Goal: Find specific page/section: Find specific page/section

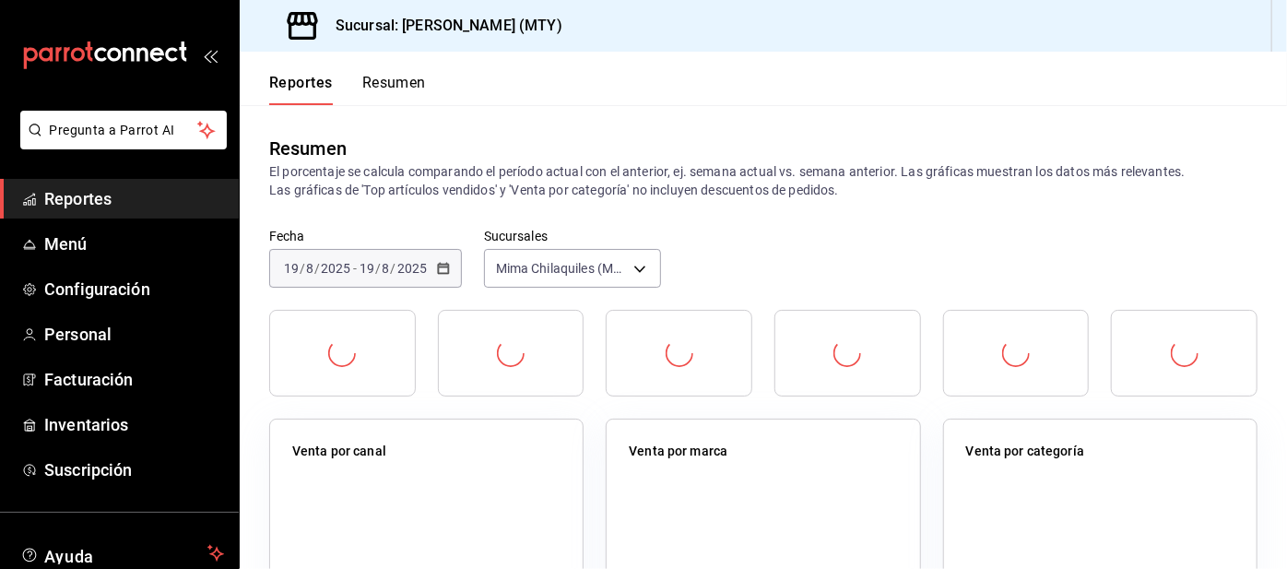
click at [208, 194] on span "Reportes" at bounding box center [134, 198] width 180 height 25
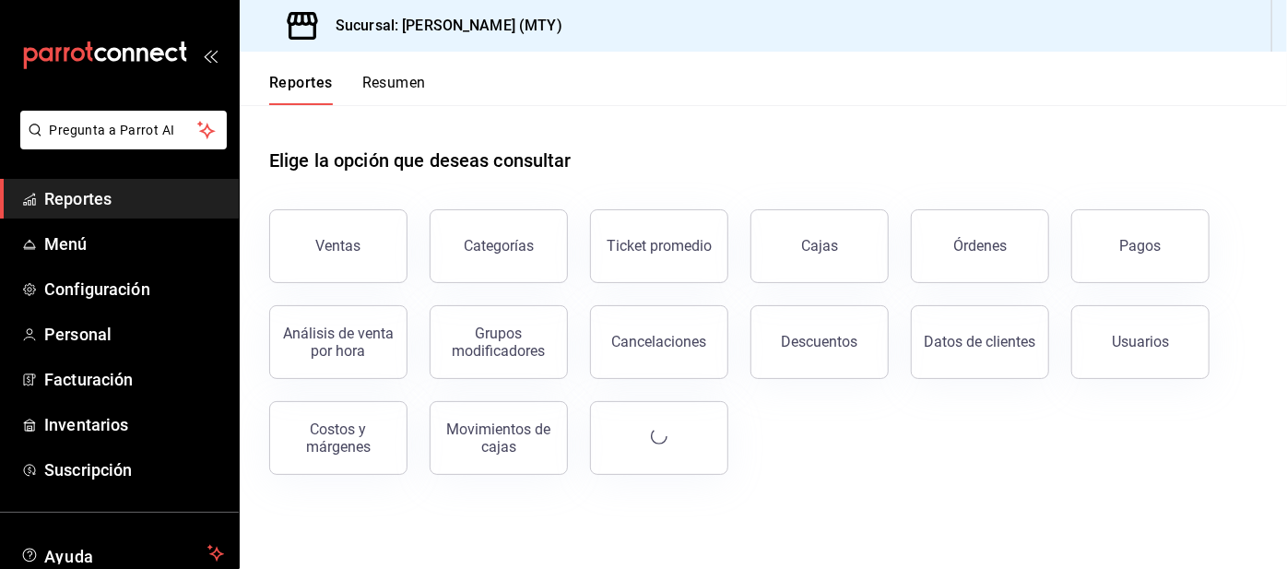
click at [399, 93] on button "Resumen" at bounding box center [394, 89] width 64 height 31
